Goal: Information Seeking & Learning: Understand process/instructions

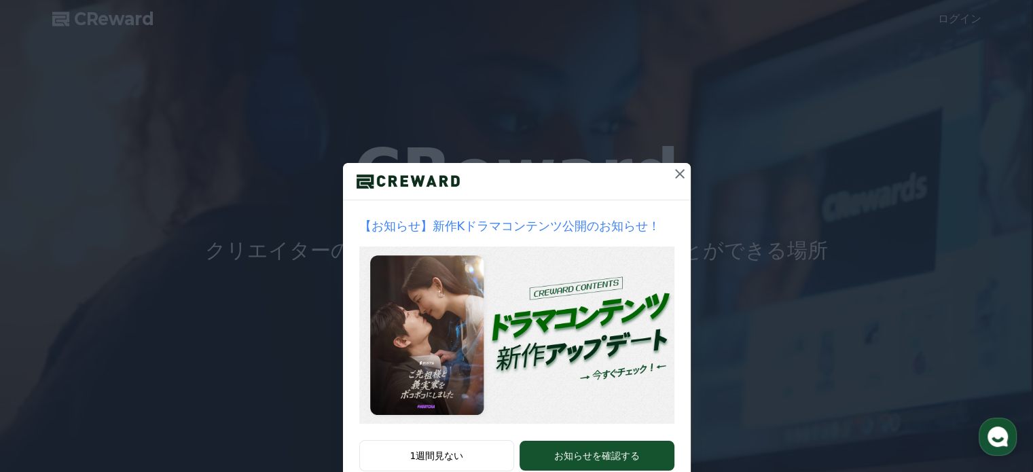
click at [674, 172] on icon at bounding box center [680, 174] width 16 height 16
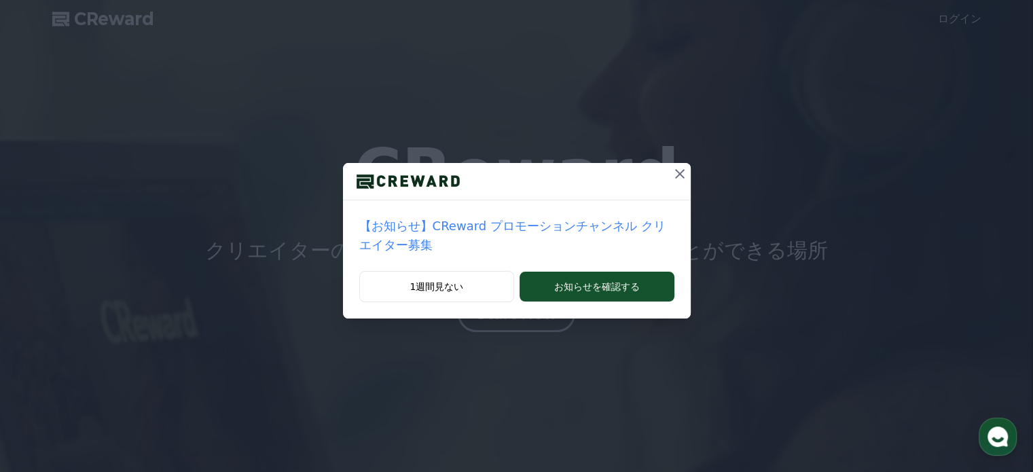
click at [672, 173] on icon at bounding box center [680, 174] width 16 height 16
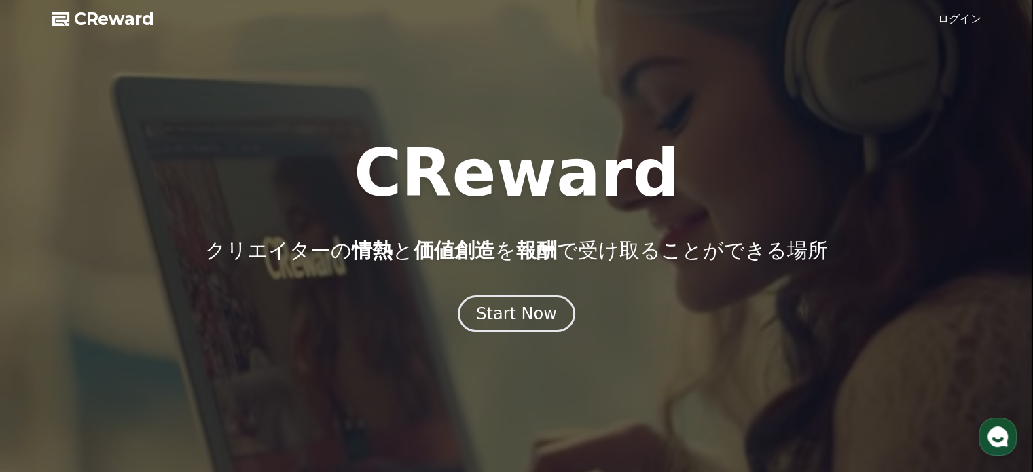
click at [255, 309] on div "Start Now" at bounding box center [516, 313] width 1033 height 37
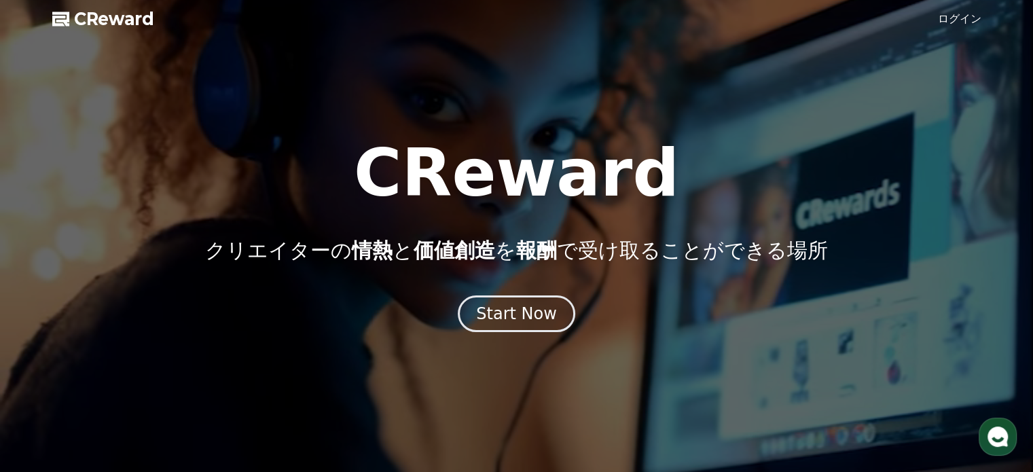
click at [88, 12] on span "CReward" at bounding box center [114, 19] width 80 height 22
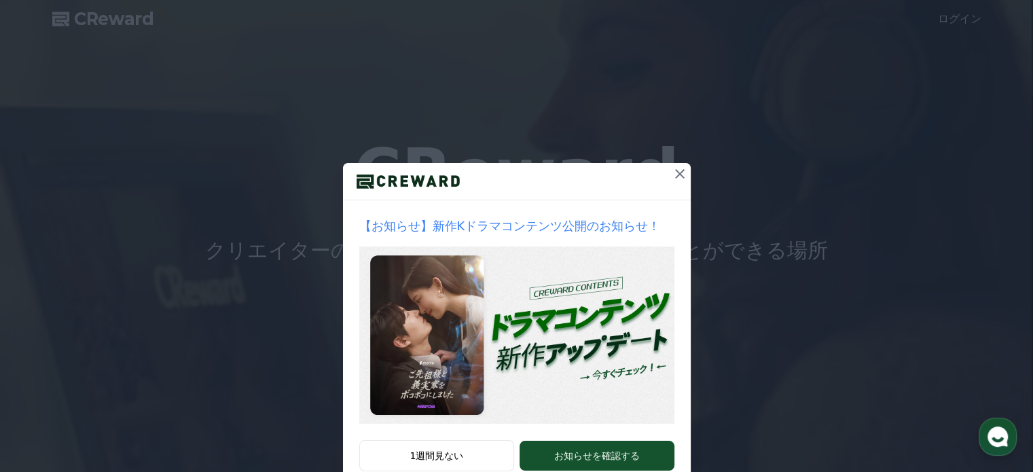
click at [674, 172] on icon at bounding box center [680, 174] width 16 height 16
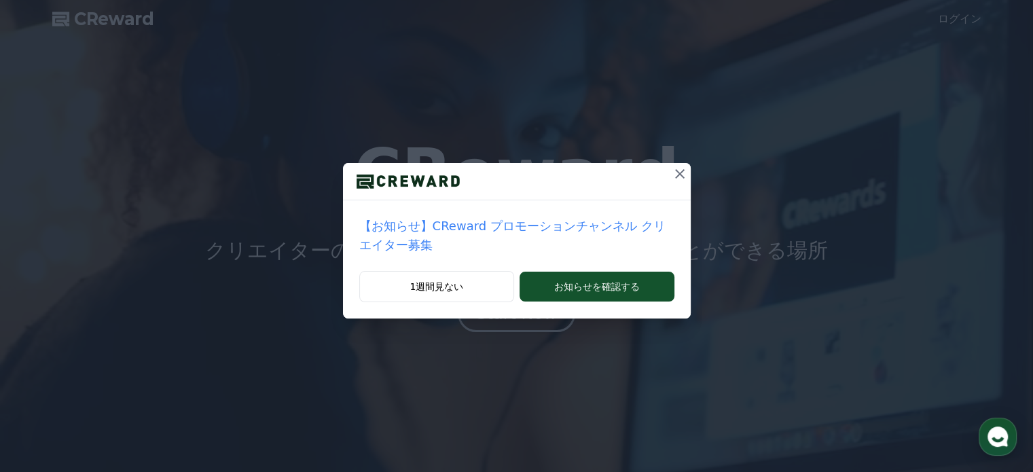
click at [674, 175] on icon at bounding box center [680, 174] width 16 height 16
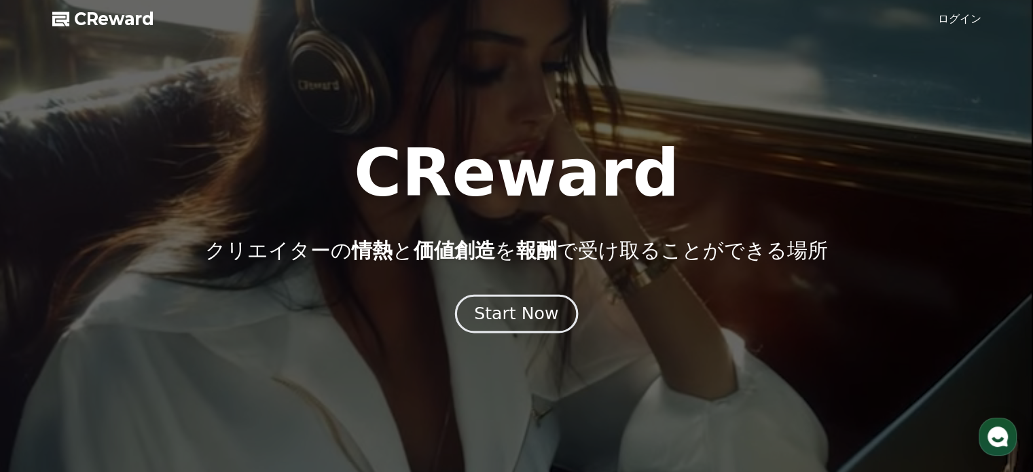
click at [516, 316] on div "Start Now" at bounding box center [516, 313] width 84 height 23
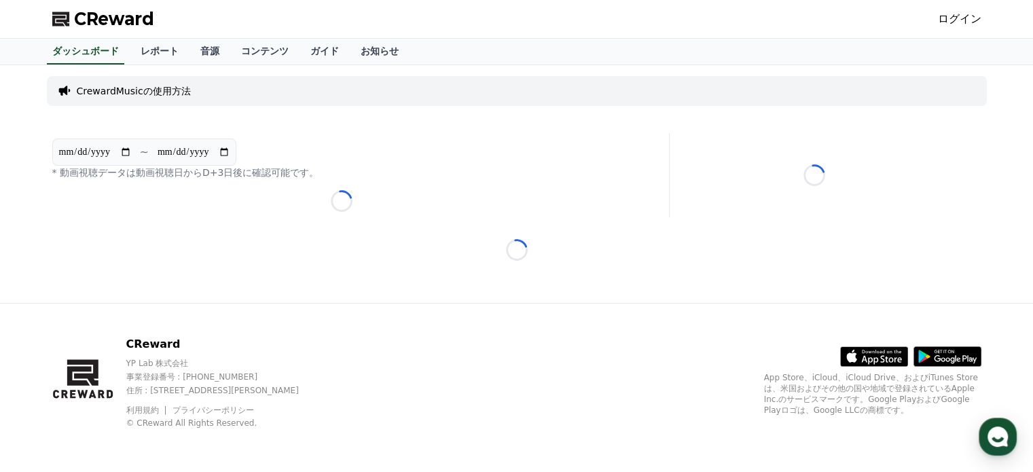
click at [139, 88] on p "CrewardMusicの使用方法" at bounding box center [134, 91] width 114 height 14
